Goal: Find specific page/section: Locate a particular part of the current website

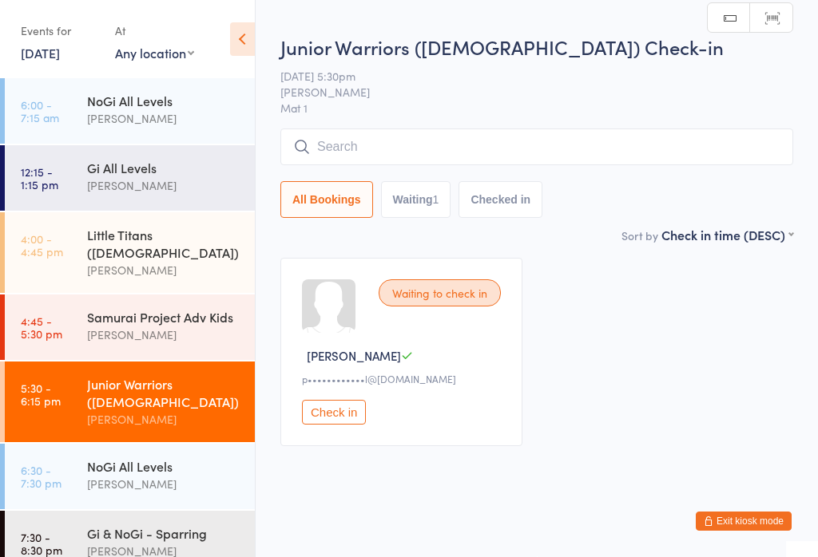
click at [530, 129] on input "search" at bounding box center [536, 147] width 513 height 37
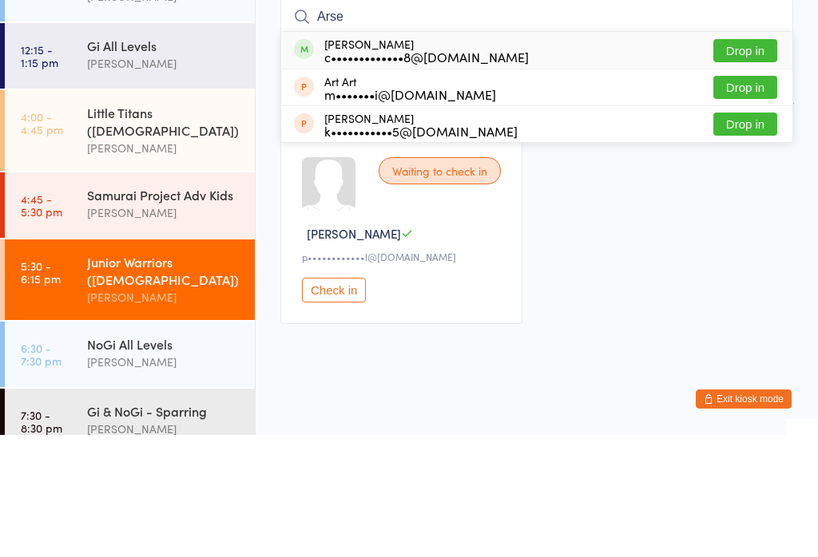
type input "Arse"
click at [627, 154] on div "Arsene [PERSON_NAME] c•••••••••••••8@[DOMAIN_NAME] Drop in" at bounding box center [536, 172] width 511 height 37
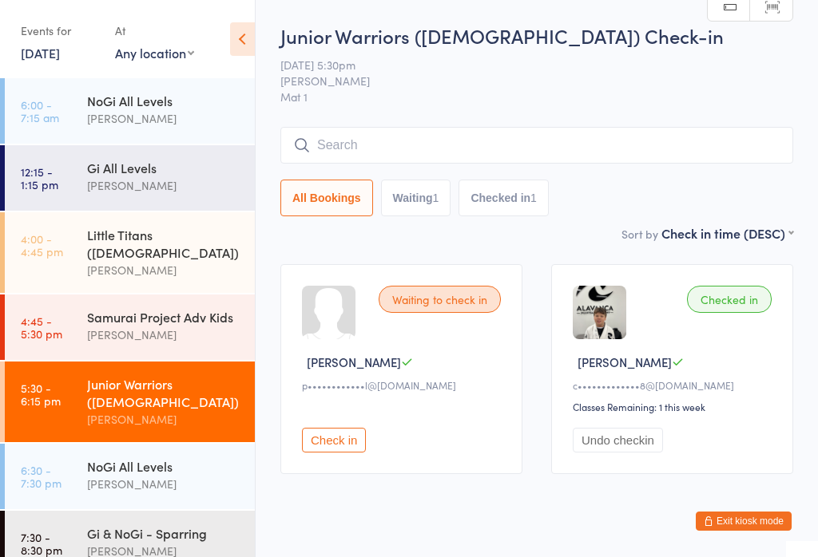
click at [368, 149] on input "search" at bounding box center [536, 145] width 513 height 37
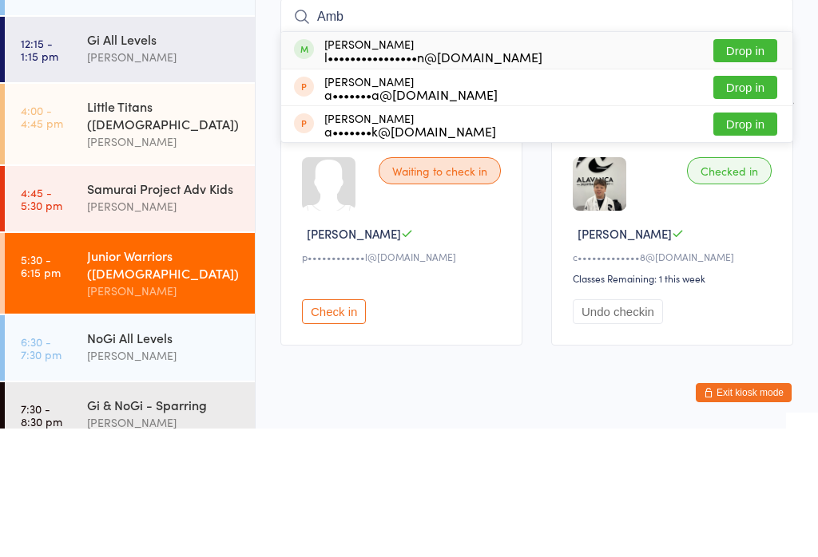
type input "Amb"
click at [341, 166] on div "[PERSON_NAME] l••••••••••••••••n@[DOMAIN_NAME]" at bounding box center [433, 179] width 218 height 26
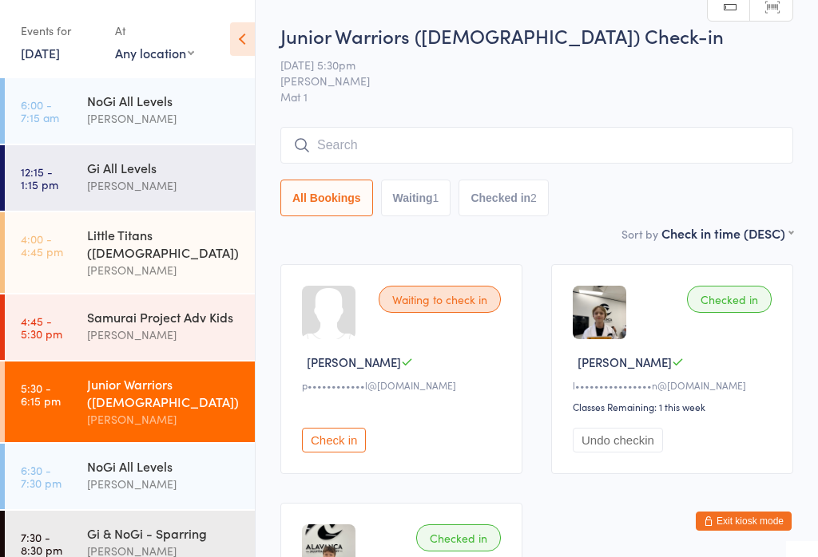
click at [388, 132] on input "search" at bounding box center [536, 145] width 513 height 37
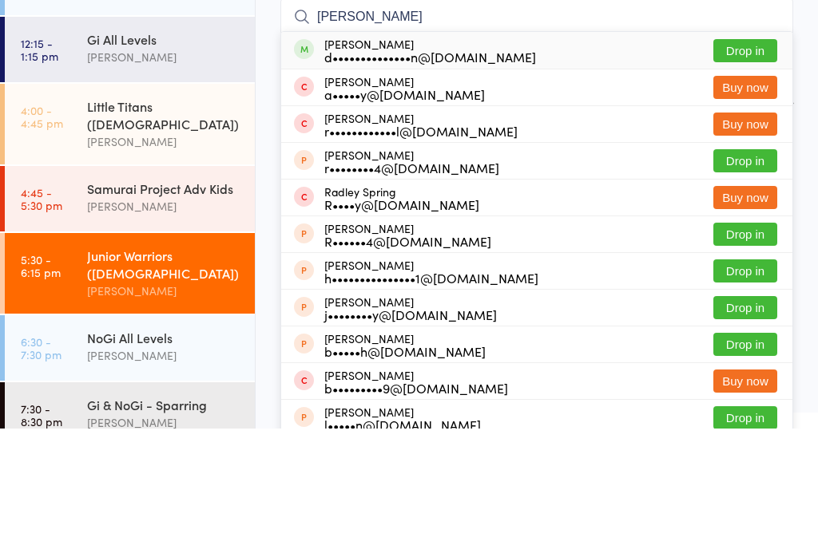
type input "[PERSON_NAME]"
click at [601, 161] on div "[PERSON_NAME] d••••••••••••••n@[DOMAIN_NAME] Drop in" at bounding box center [536, 179] width 511 height 37
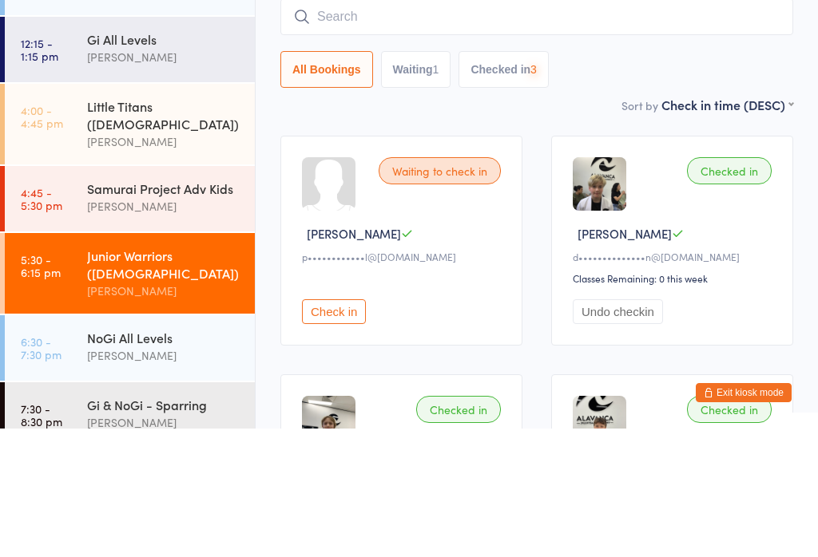
scroll to position [129, 0]
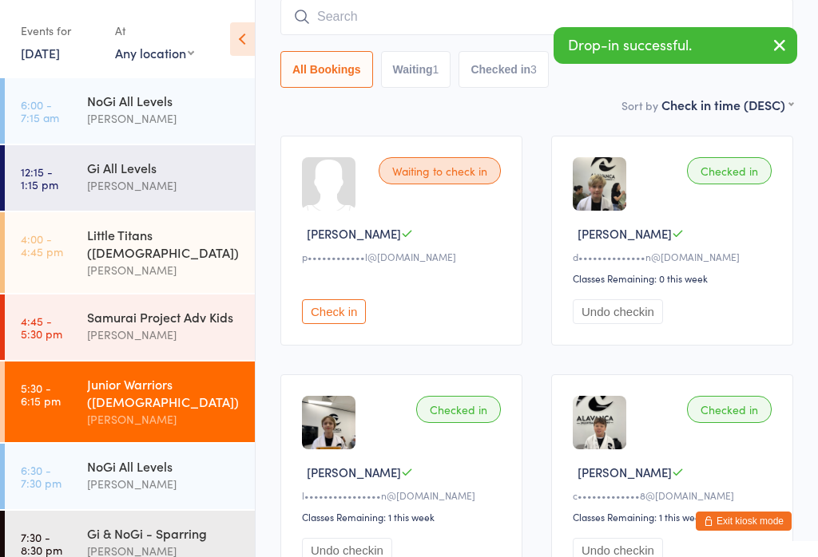
click at [341, 10] on input "search" at bounding box center [536, 16] width 513 height 37
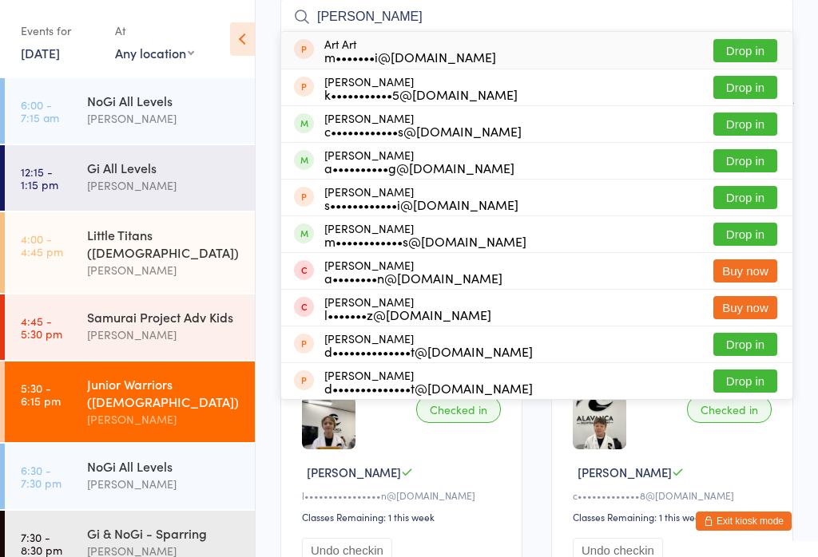
type input "[PERSON_NAME]"
click at [395, 128] on div "c••••••••••••s@[DOMAIN_NAME]" at bounding box center [422, 131] width 197 height 13
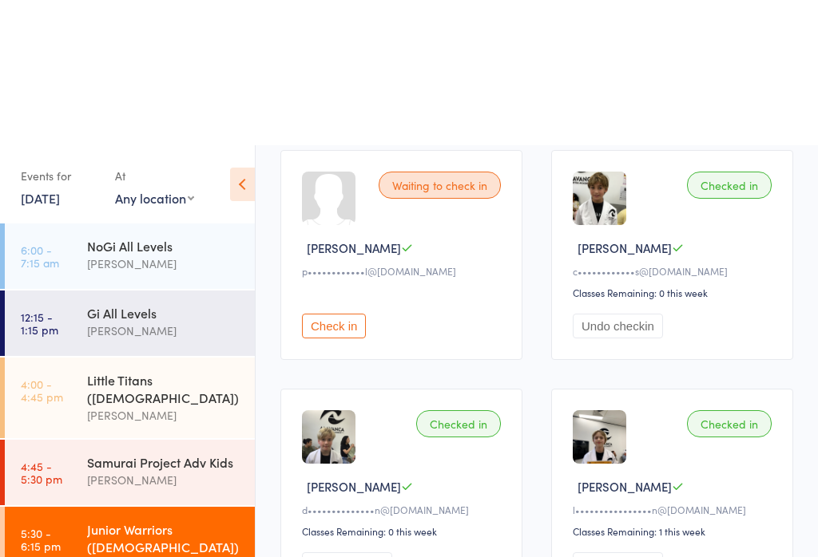
scroll to position [0, 0]
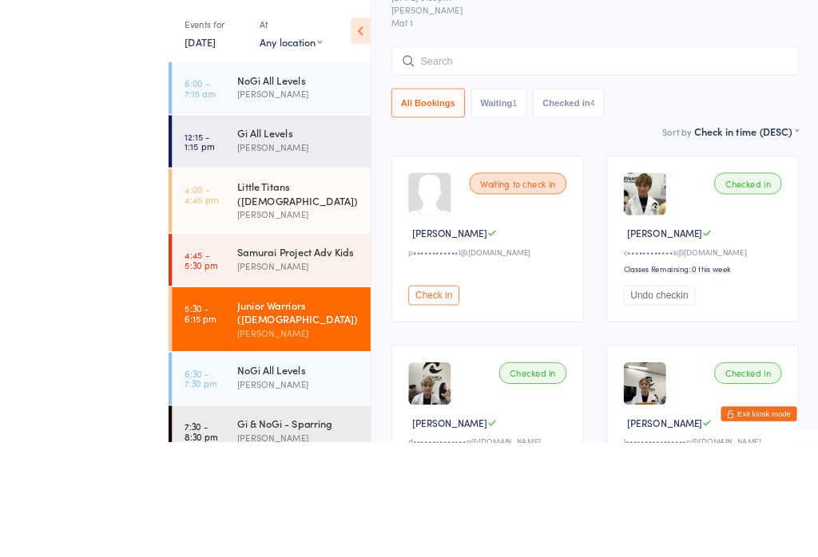
scroll to position [200, 0]
